Goal: Transaction & Acquisition: Book appointment/travel/reservation

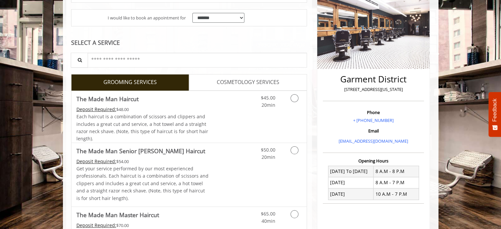
scroll to position [99, 0]
click at [296, 100] on icon "Grooming services" at bounding box center [294, 98] width 8 height 8
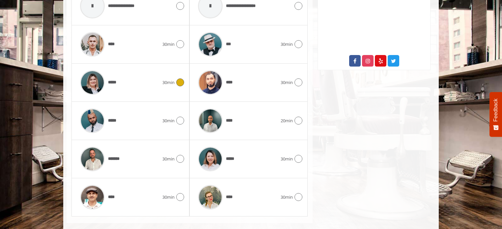
scroll to position [349, 0]
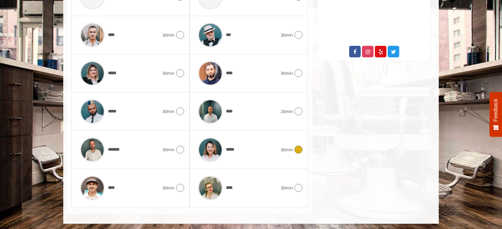
click at [296, 148] on icon at bounding box center [298, 150] width 8 height 8
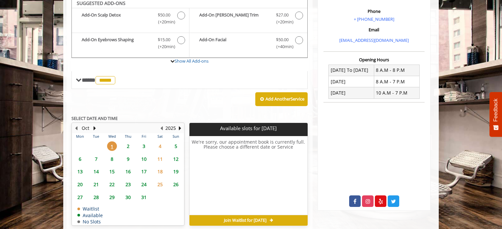
scroll to position [196, 0]
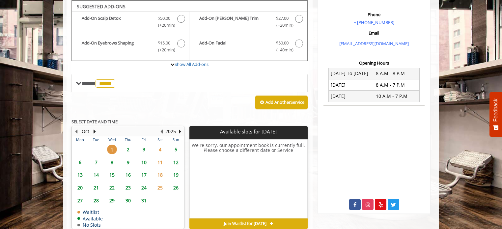
click at [128, 147] on span "2" at bounding box center [128, 150] width 10 height 10
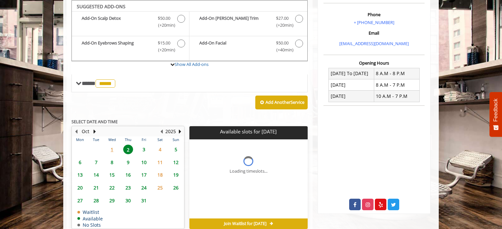
scroll to position [228, 0]
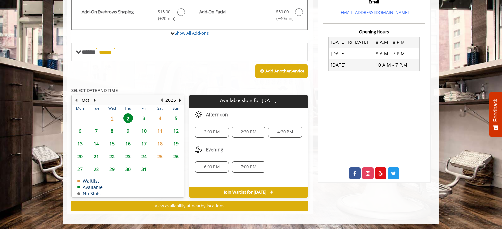
click at [206, 130] on span "2:00 PM" at bounding box center [211, 131] width 15 height 5
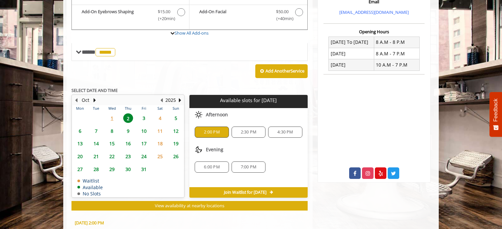
scroll to position [346, 0]
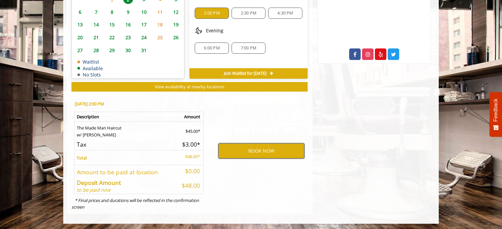
click at [245, 148] on button "BOOK NOW" at bounding box center [261, 150] width 86 height 15
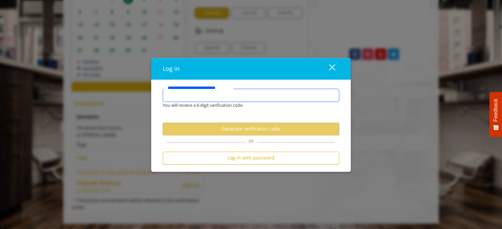
click at [189, 96] on input "**********" at bounding box center [251, 95] width 176 height 13
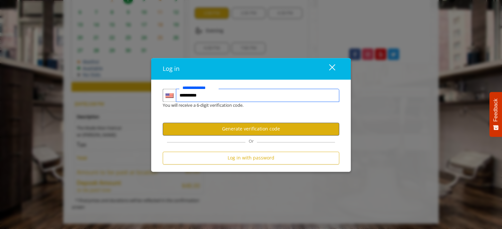
type input "**********"
click at [236, 127] on button "Generate verification code" at bounding box center [251, 128] width 176 height 13
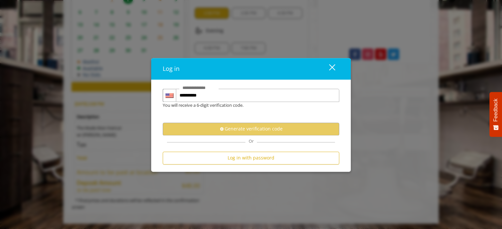
scroll to position [0, 0]
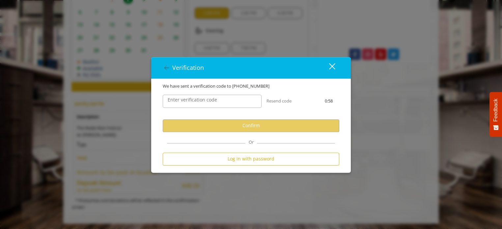
click at [207, 102] on label "Enter verification code" at bounding box center [192, 99] width 56 height 7
click at [207, 102] on input "Enter verification code" at bounding box center [212, 100] width 99 height 13
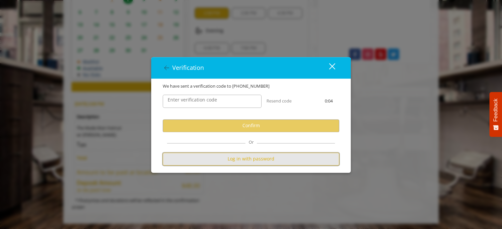
click at [241, 158] on button "Log in with password" at bounding box center [251, 158] width 176 height 13
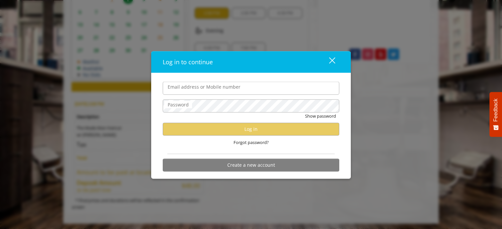
type input "**********"
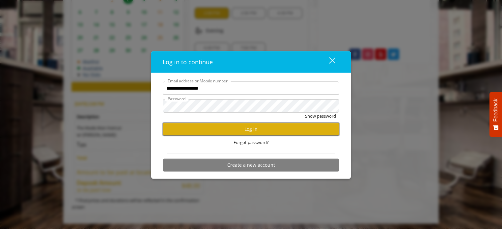
click at [222, 131] on button "Log in" at bounding box center [251, 128] width 176 height 13
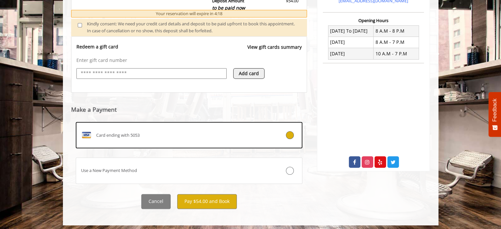
scroll to position [241, 0]
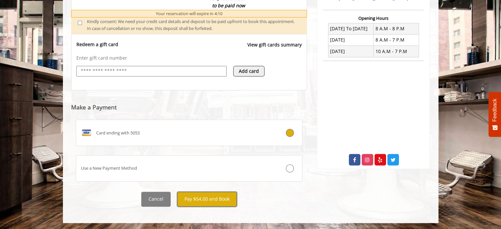
click at [196, 196] on button "Pay $54.00 and Book" at bounding box center [207, 199] width 60 height 15
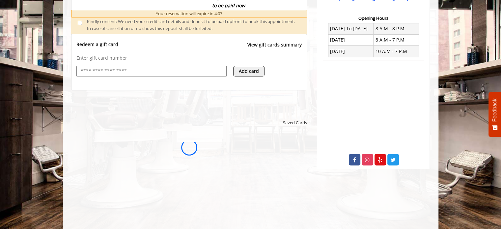
scroll to position [0, 0]
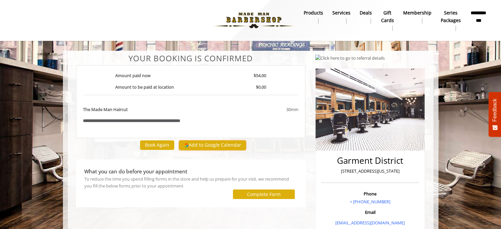
click at [202, 145] on button "Add to Google Calendar" at bounding box center [212, 145] width 67 height 10
